Goal: Check status: Check status

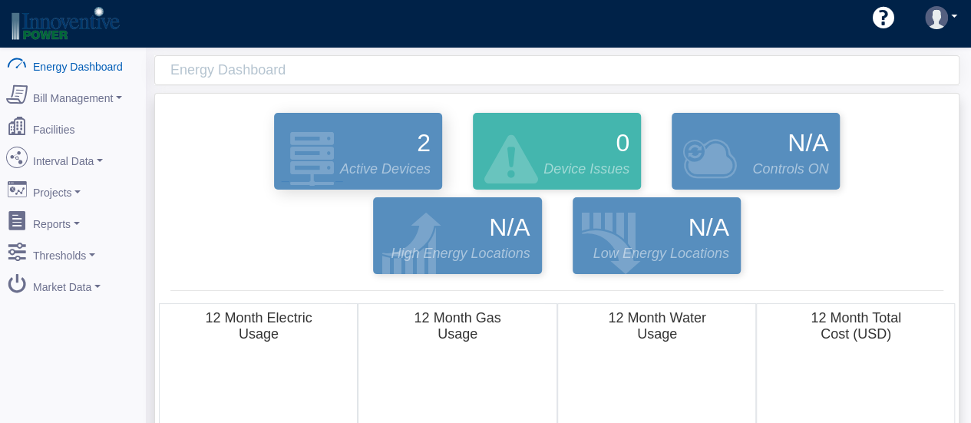
click at [364, 148] on div "2 Active Devices" at bounding box center [358, 151] width 168 height 77
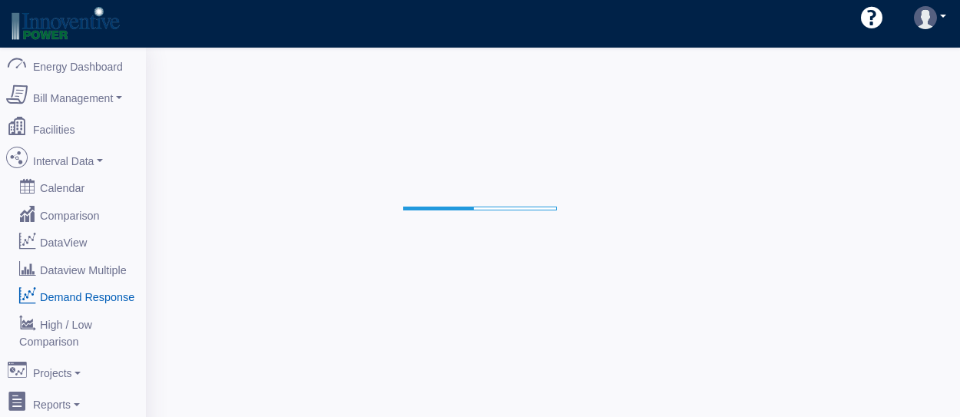
select select "25"
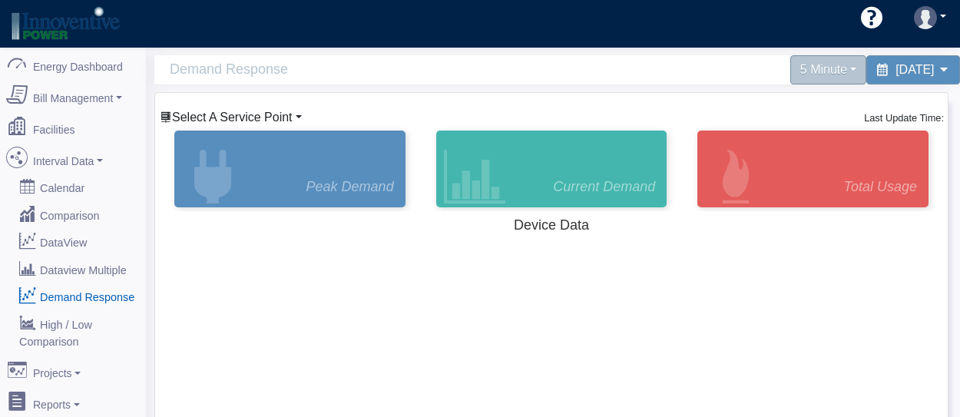
click at [204, 112] on span "Select A Service Point" at bounding box center [232, 117] width 121 height 13
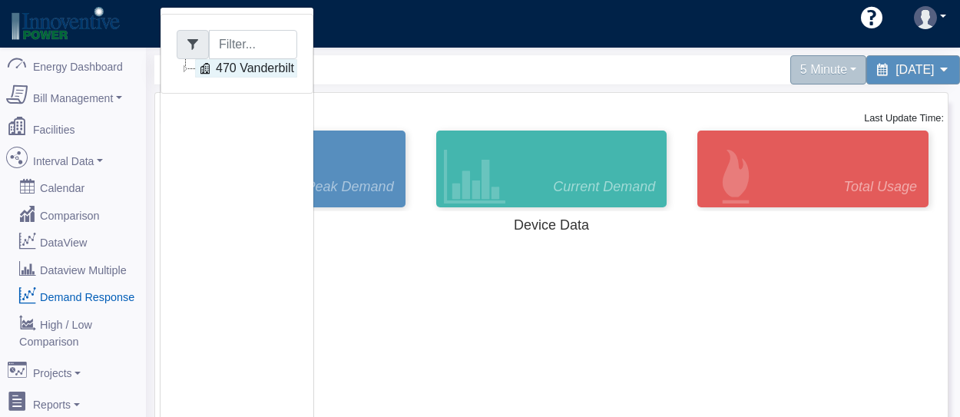
click at [237, 63] on link "470 Vanderbilt" at bounding box center [246, 68] width 102 height 18
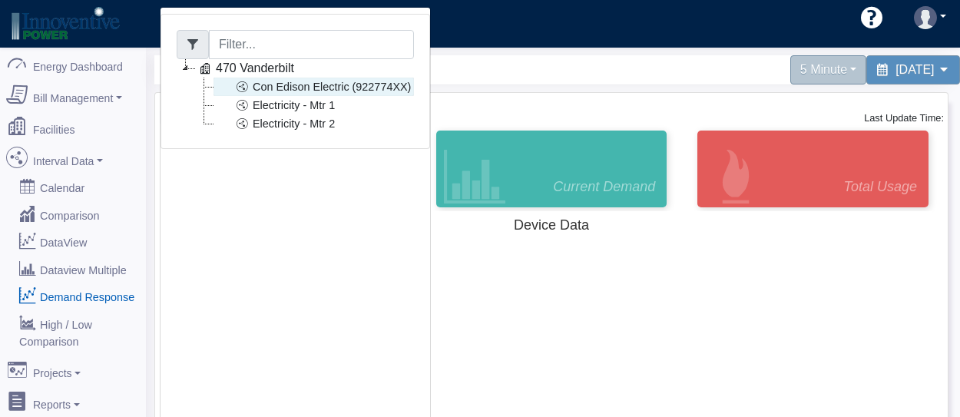
click at [241, 81] on icon at bounding box center [242, 87] width 18 height 18
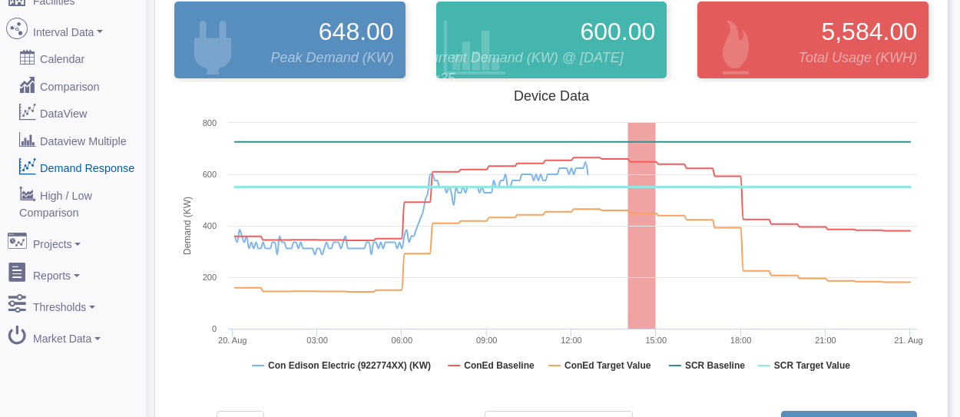
scroll to position [154, 0]
